Goal: Communication & Community: Answer question/provide support

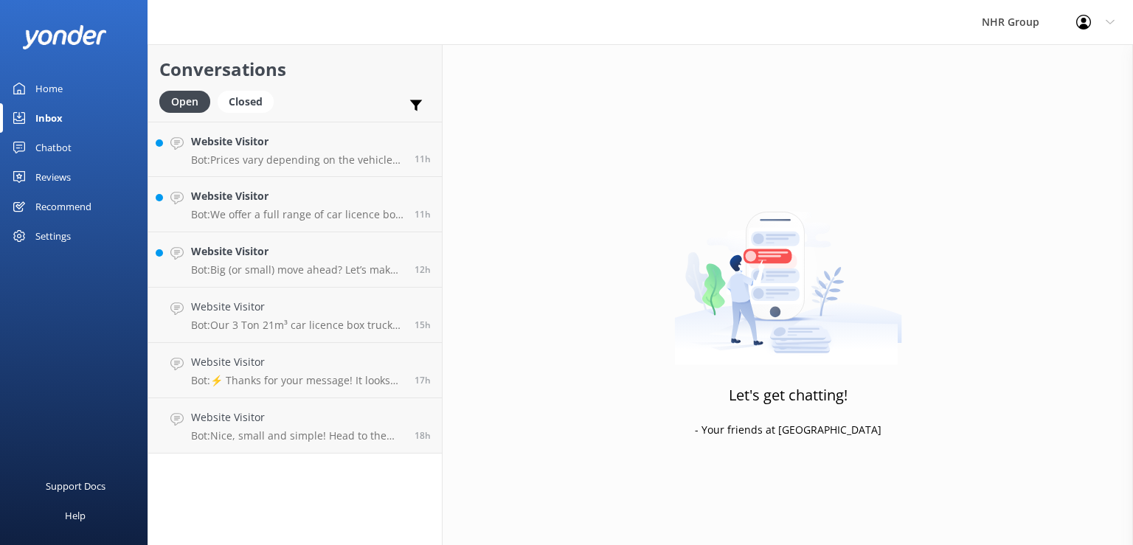
click at [311, 148] on h4 "Website Visitor" at bounding box center [297, 142] width 212 height 16
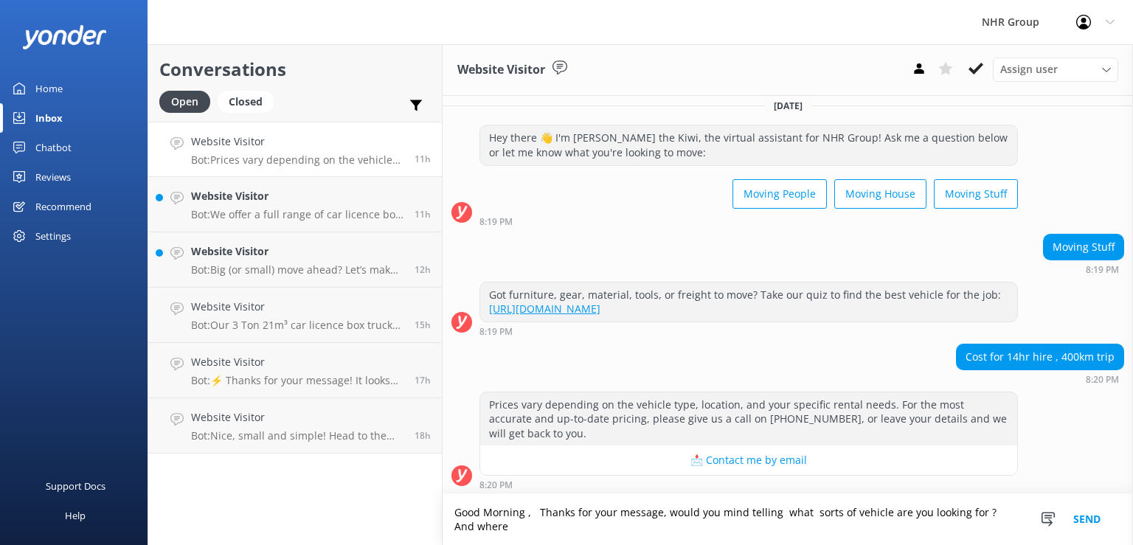
scroll to position [11, 0]
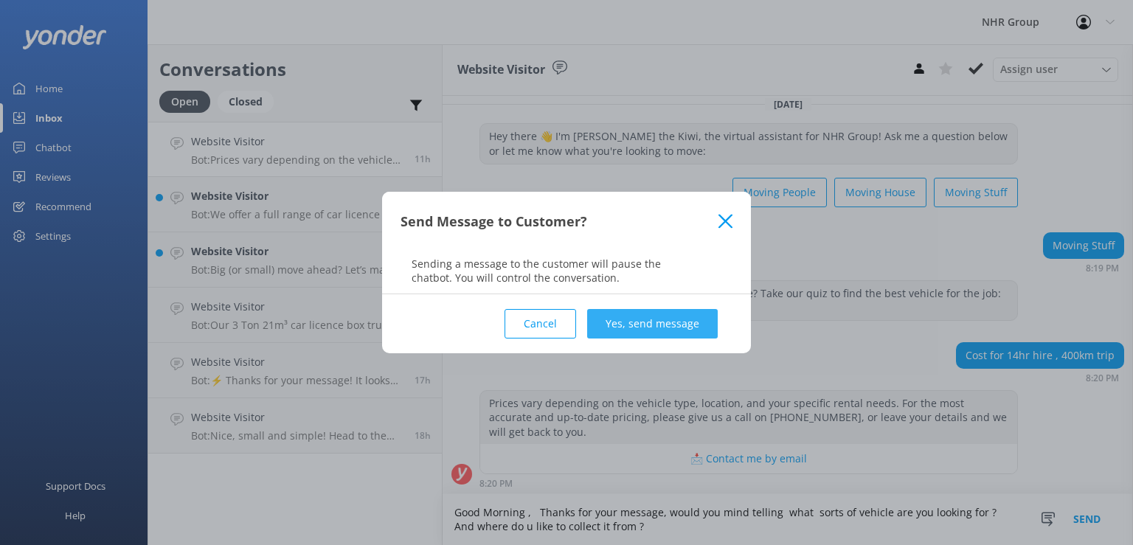
type textarea "Good Morning , Thanks for your message, would you mind telling what sorts of ve…"
click at [680, 328] on button "Yes, send message" at bounding box center [652, 324] width 131 height 30
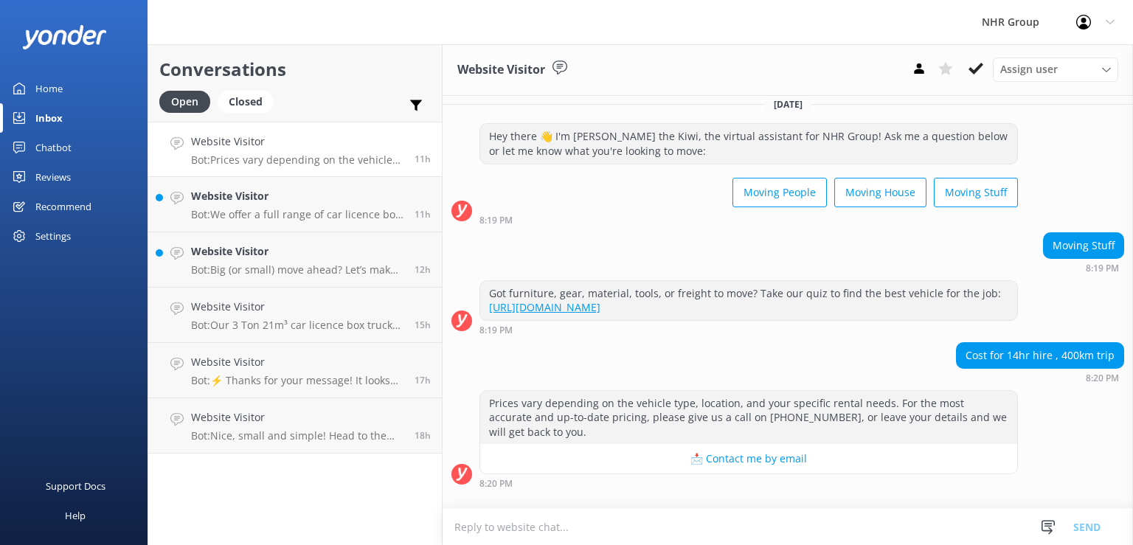
scroll to position [134, 0]
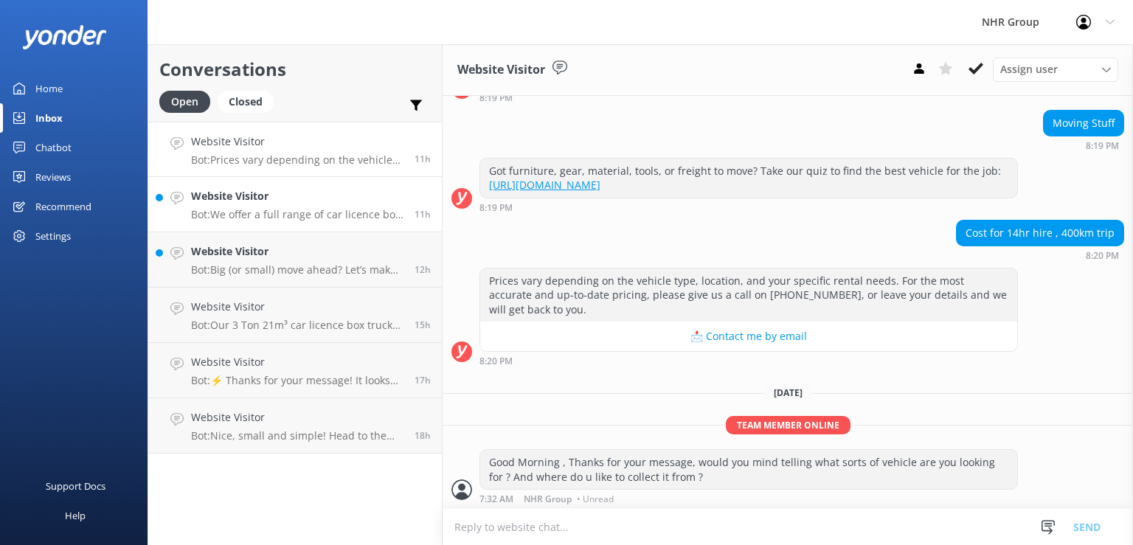
click at [278, 211] on p "Bot: We offer a full range of car licence box trucks, including options from co…" at bounding box center [297, 214] width 212 height 13
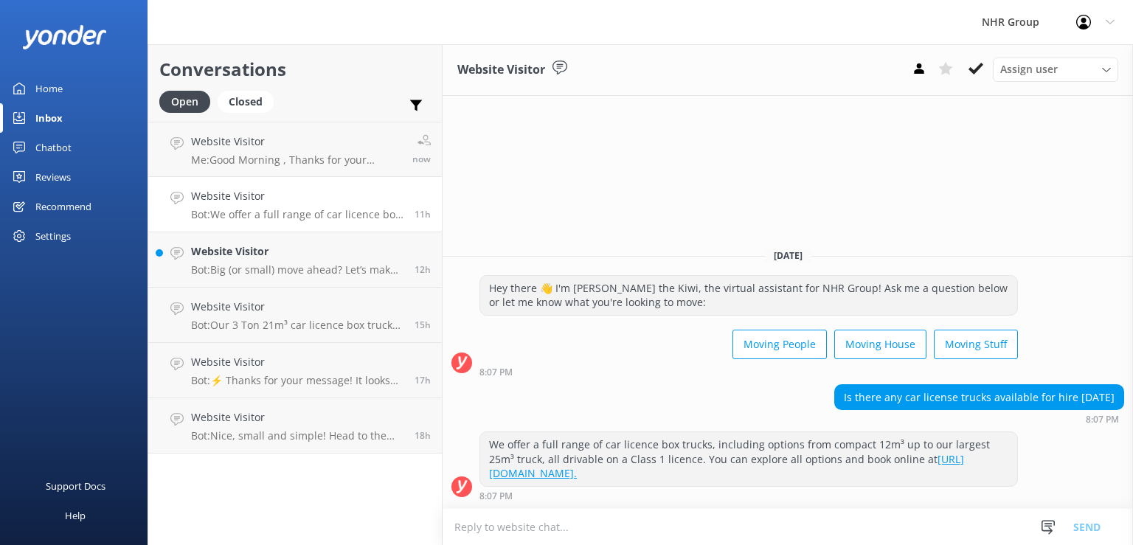
click at [762, 527] on textarea at bounding box center [788, 527] width 691 height 36
click at [179, 254] on icon at bounding box center [176, 253] width 13 height 13
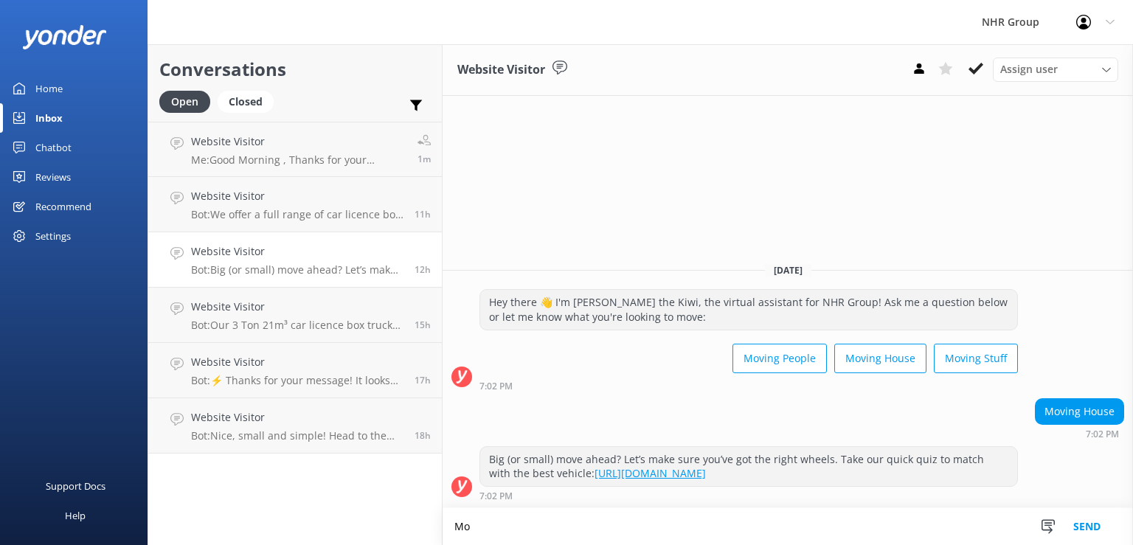
type textarea "M"
click at [270, 193] on h4 "Website Visitor" at bounding box center [297, 196] width 212 height 16
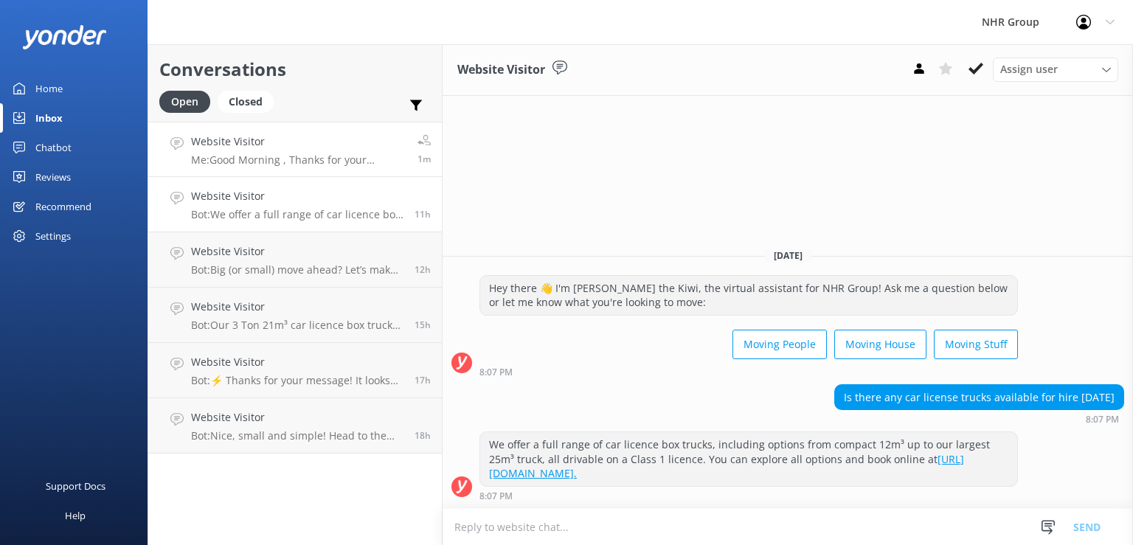
click at [274, 161] on p "Me: Good Morning , Thanks for your message, would you mind telling what sorts o…" at bounding box center [298, 159] width 215 height 13
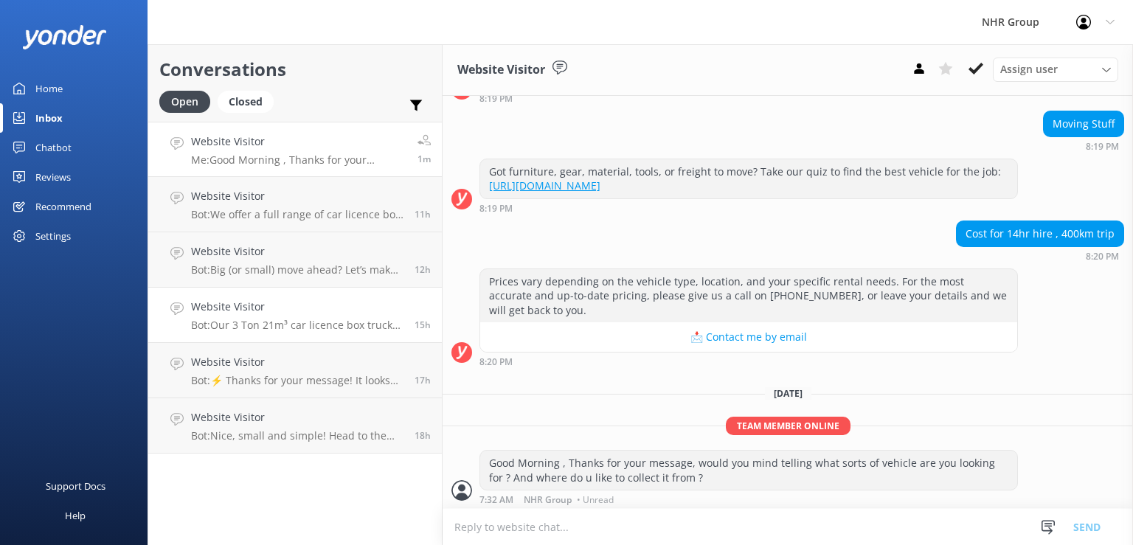
scroll to position [134, 0]
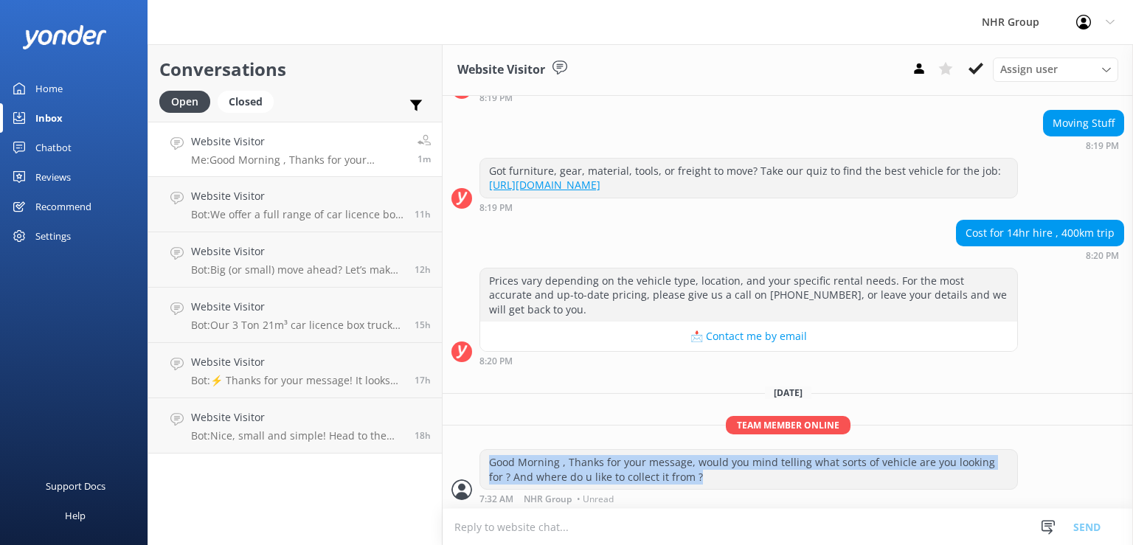
drag, startPoint x: 488, startPoint y: 459, endPoint x: 945, endPoint y: 485, distance: 457.4
click at [945, 485] on div "Good Morning , Thanks for your message, would you mind telling what sorts of ve…" at bounding box center [748, 469] width 537 height 39
copy div "Good Morning , Thanks for your message, would you mind telling what sorts of ve…"
click at [298, 184] on link "Website Visitor Bot: We offer a full range of car licence box trucks, including…" at bounding box center [295, 204] width 294 height 55
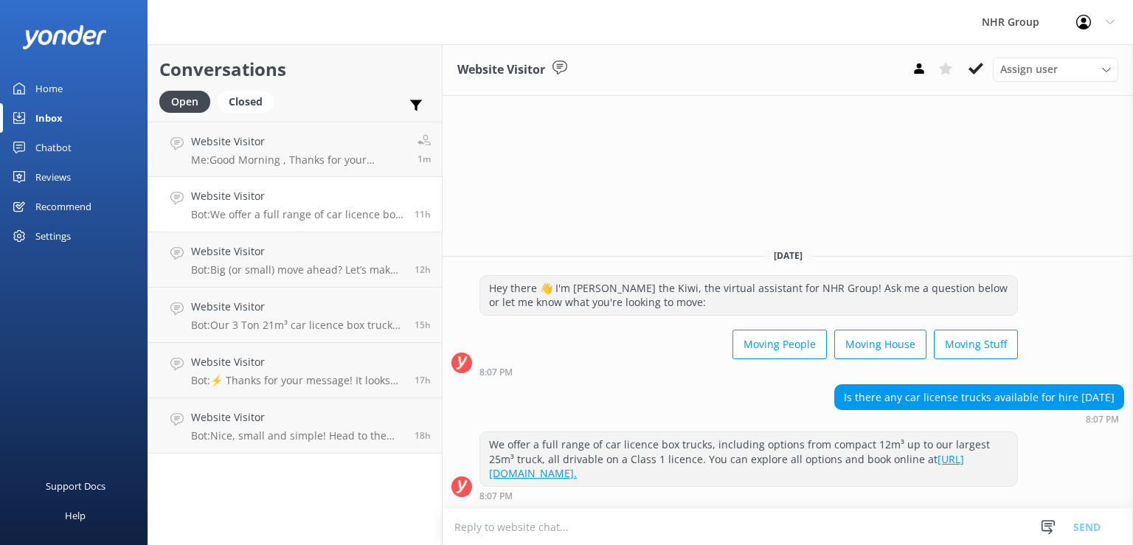
click at [592, 522] on textarea at bounding box center [788, 527] width 691 height 36
paste textarea "Good Morning , Thanks for your message, would you mind telling what sorts of ve…"
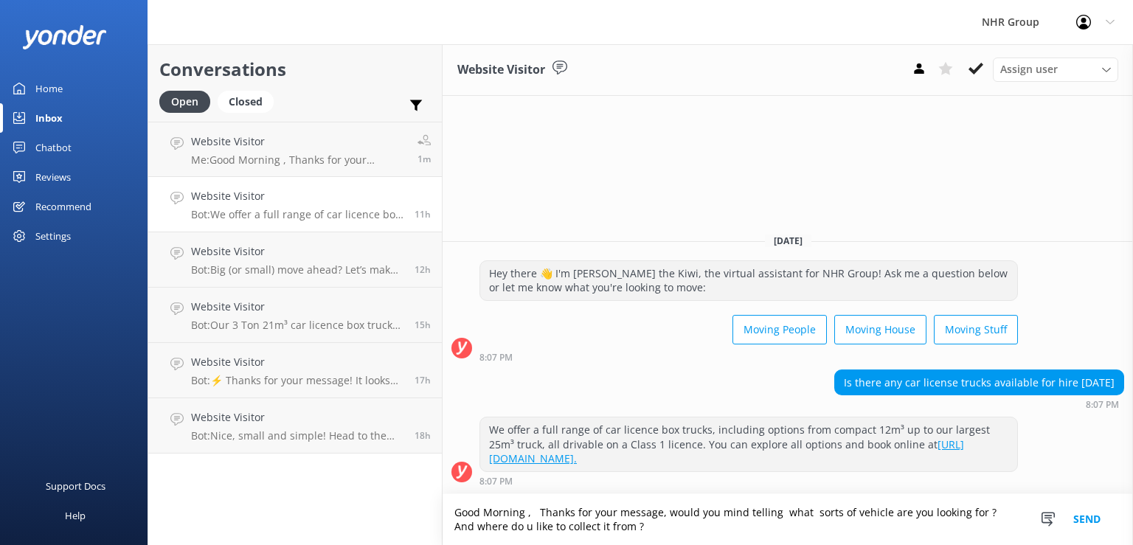
type textarea "Good Morning , Thanks for your message, would you mind telling what sorts of ve…"
click at [1096, 521] on button "Send" at bounding box center [1086, 519] width 55 height 51
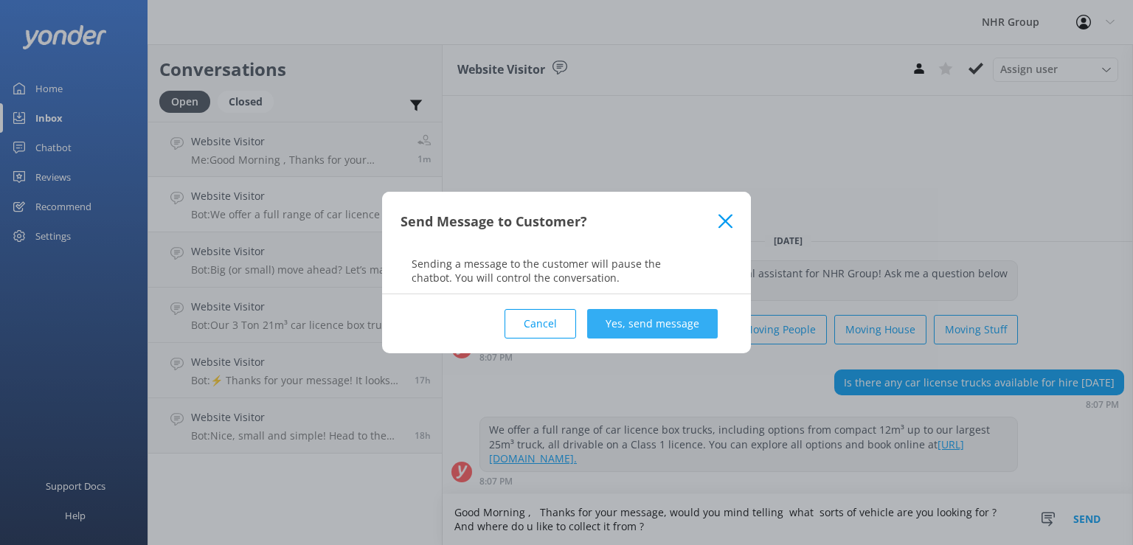
click at [671, 316] on button "Yes, send message" at bounding box center [652, 324] width 131 height 30
